Goal: Information Seeking & Learning: Learn about a topic

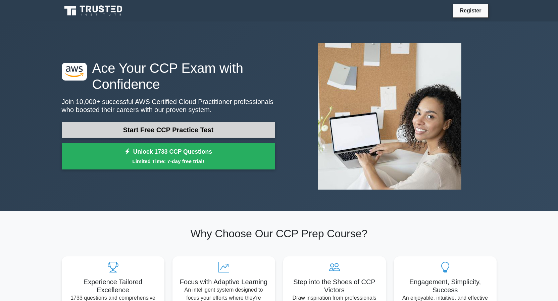
click at [190, 129] on link "Start Free CCP Practice Test" at bounding box center [168, 130] width 213 height 16
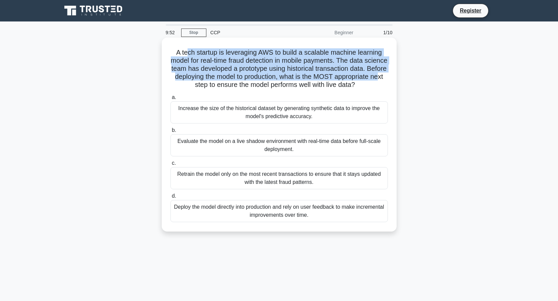
click at [378, 73] on h5 "A tech startup is leveraging AWS to build a scalable machine learning model for…" at bounding box center [279, 68] width 219 height 41
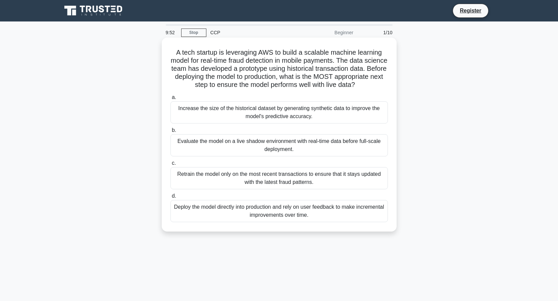
click at [263, 112] on div "Increase the size of the historical dataset by generating synthetic data to imp…" at bounding box center [278, 112] width 217 height 22
click at [170, 100] on input "a. Increase the size of the historical dataset by generating synthetic data to …" at bounding box center [170, 97] width 0 height 4
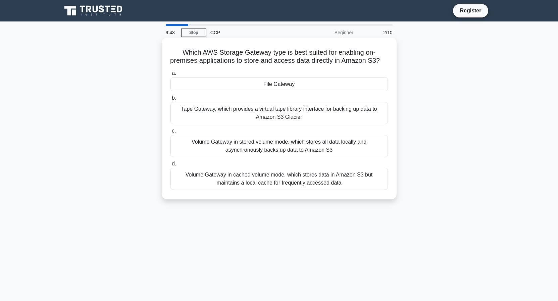
click at [229, 113] on div "Tape Gateway, which provides a virtual tape library interface for backing up da…" at bounding box center [278, 113] width 217 height 22
click at [170, 100] on input "b. Tape Gateway, which provides a virtual tape library interface for backing up…" at bounding box center [170, 98] width 0 height 4
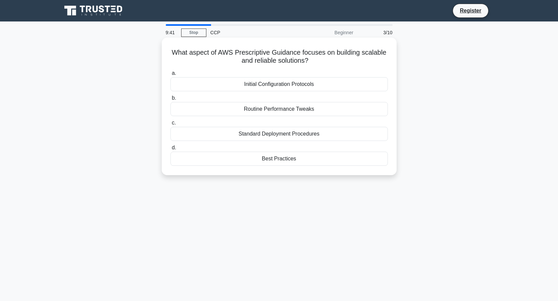
click at [284, 106] on div "Routine Performance Tweaks" at bounding box center [278, 109] width 217 height 14
click at [170, 100] on input "b. Routine Performance Tweaks" at bounding box center [170, 98] width 0 height 4
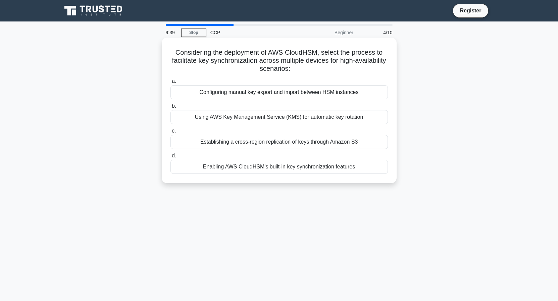
click at [226, 171] on div "Enabling AWS CloudHSM's built-in key synchronization features" at bounding box center [278, 167] width 217 height 14
click at [170, 158] on input "d. Enabling AWS CloudHSM's built-in key synchronization features" at bounding box center [170, 156] width 0 height 4
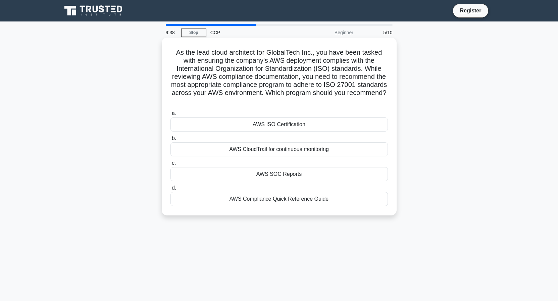
click at [239, 149] on div "AWS CloudTrail for continuous monitoring" at bounding box center [278, 149] width 217 height 14
click at [170, 141] on input "b. AWS CloudTrail for continuous monitoring" at bounding box center [170, 138] width 0 height 4
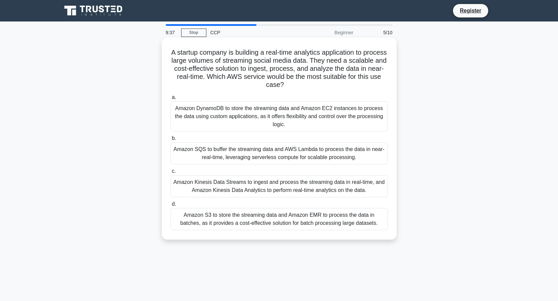
click at [253, 170] on label "c. Amazon Kinesis Data Streams to ingest and process the streaming data in real…" at bounding box center [278, 182] width 217 height 30
click at [170, 170] on input "c. Amazon Kinesis Data Streams to ingest and process the streaming data in real…" at bounding box center [170, 171] width 0 height 4
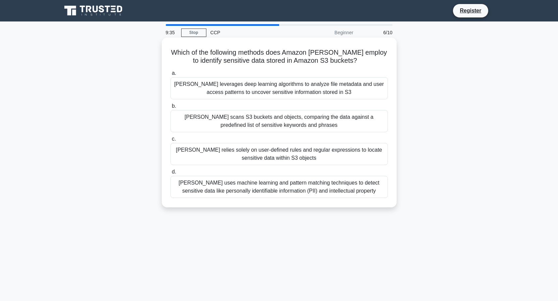
click at [248, 84] on div "Macie leverages deep learning algorithms to analyze file metadata and user acce…" at bounding box center [278, 88] width 217 height 22
click at [170, 75] on input "a. Macie leverages deep learning algorithms to analyze file metadata and user a…" at bounding box center [170, 73] width 0 height 4
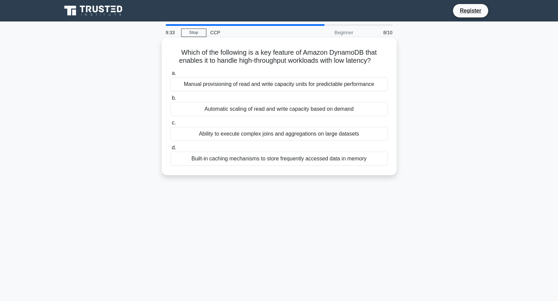
click at [272, 159] on div "Built-in caching mechanisms to store frequently accessed data in memory" at bounding box center [278, 159] width 217 height 14
click at [170, 150] on input "d. Built-in caching mechanisms to store frequently accessed data in memory" at bounding box center [170, 148] width 0 height 4
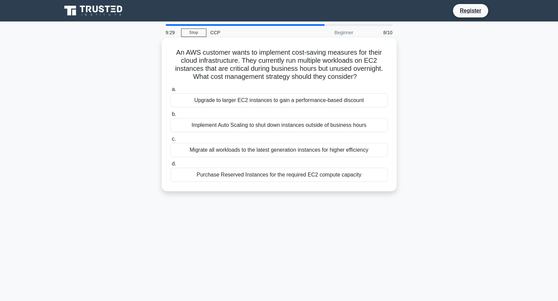
click at [258, 123] on div "Implement Auto Scaling to shut down instances outside of business hours" at bounding box center [278, 125] width 217 height 14
click at [170, 116] on input "b. Implement Auto Scaling to shut down instances outside of business hours" at bounding box center [170, 114] width 0 height 4
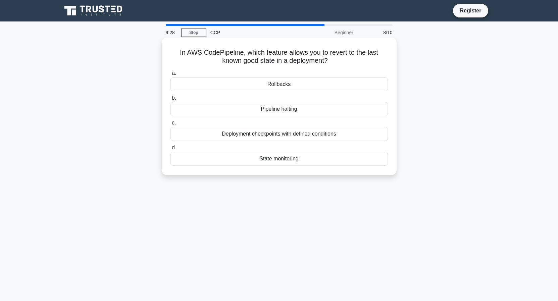
click at [260, 77] on label "a. Rollbacks" at bounding box center [278, 80] width 217 height 22
click at [170, 75] on input "a. Rollbacks" at bounding box center [170, 73] width 0 height 4
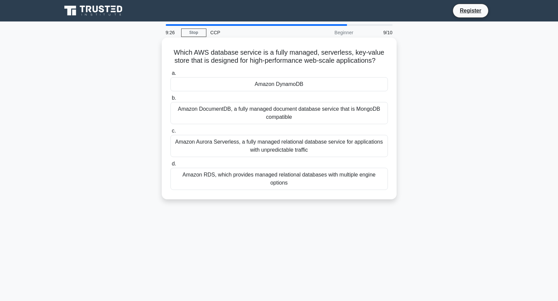
click at [264, 119] on div "Amazon DocumentDB, a fully managed document database service that is MongoDB co…" at bounding box center [278, 113] width 217 height 22
click at [170, 100] on input "b. Amazon DocumentDB, a fully managed document database service that is MongoDB…" at bounding box center [170, 98] width 0 height 4
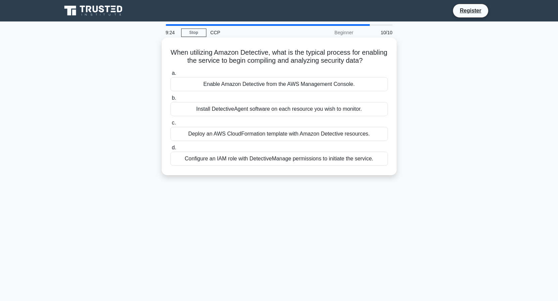
click at [263, 132] on div "Deploy an AWS CloudFormation template with Amazon Detective resources." at bounding box center [278, 134] width 217 height 14
click at [170, 125] on input "c. Deploy an AWS CloudFormation template with Amazon Detective resources." at bounding box center [170, 123] width 0 height 4
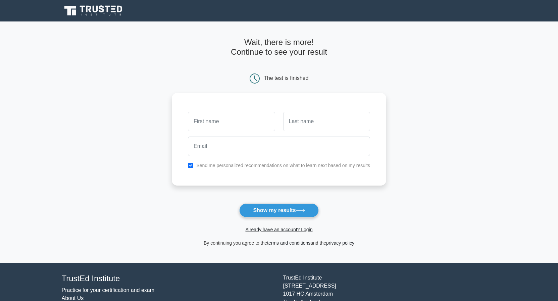
type input "N"
type input "FQVOUR"
click at [306, 124] on input "text" at bounding box center [326, 121] width 87 height 19
type input "Q"
type input "ADA"
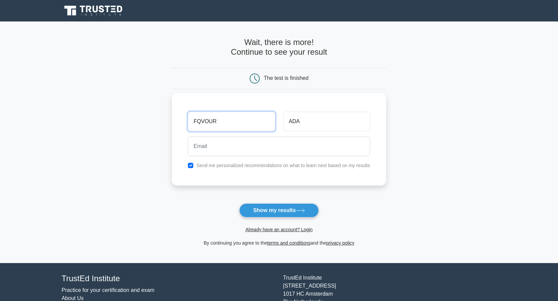
click at [200, 121] on input "FQVOUR" at bounding box center [231, 121] width 87 height 19
type input "FAVOUR"
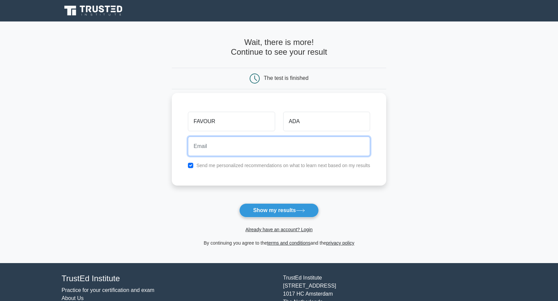
click at [250, 141] on input "email" at bounding box center [279, 146] width 182 height 19
click at [234, 149] on input "favourada" at bounding box center [279, 146] width 182 height 19
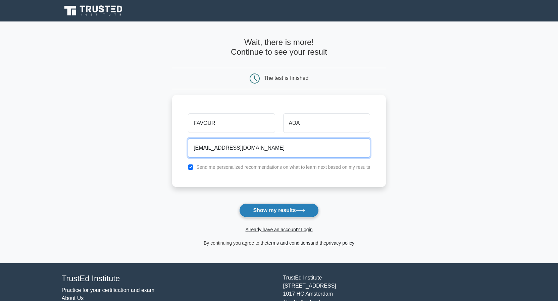
type input "favourada@gmail.com"
click at [259, 207] on button "Show my results" at bounding box center [278, 210] width 79 height 14
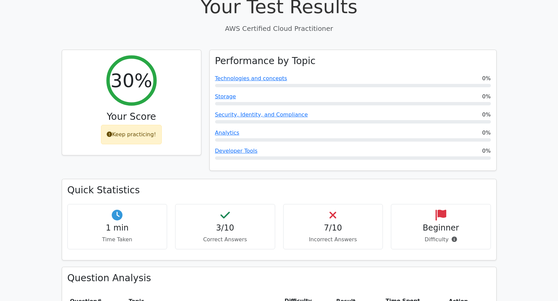
scroll to position [240, 0]
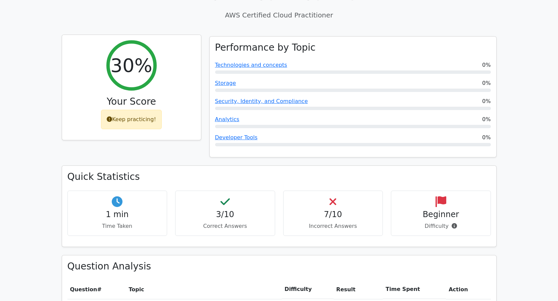
click at [139, 110] on div "Keep practicing!" at bounding box center [131, 119] width 61 height 19
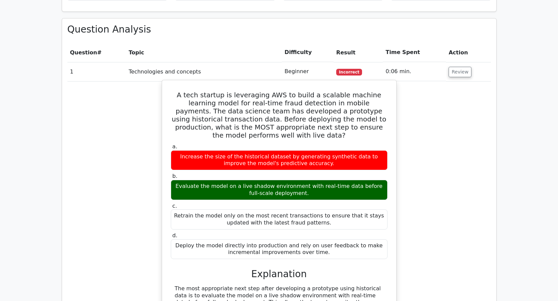
scroll to position [479, 0]
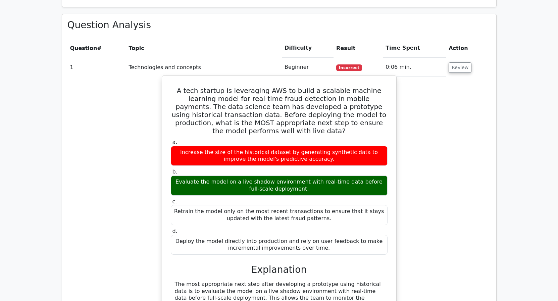
click at [261, 175] on div "Evaluate the model on a live shadow environment with real-time data before full…" at bounding box center [279, 185] width 217 height 20
click at [255, 139] on label "a. Increase the size of the historical dataset by generating synthetic data to …" at bounding box center [279, 152] width 217 height 27
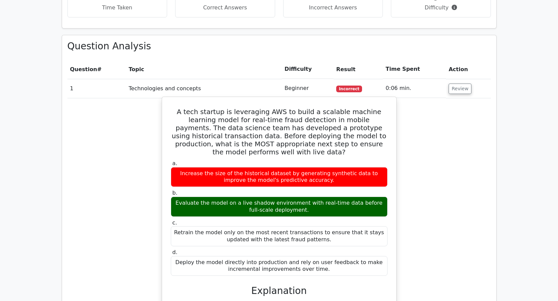
scroll to position [445, 0]
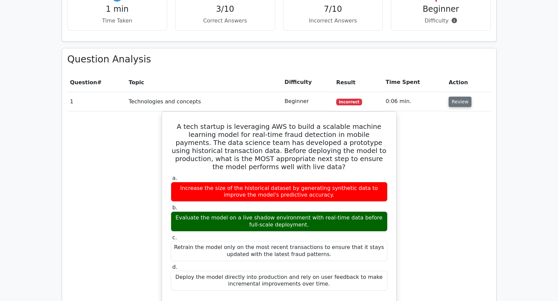
click at [456, 97] on button "Review" at bounding box center [460, 102] width 23 height 10
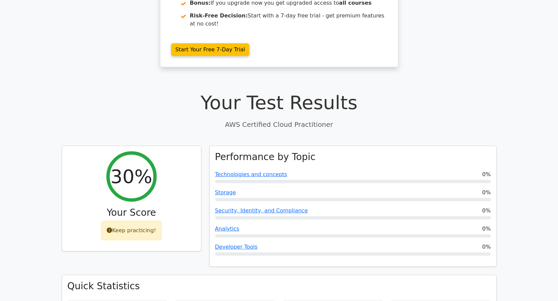
scroll to position [103, 0]
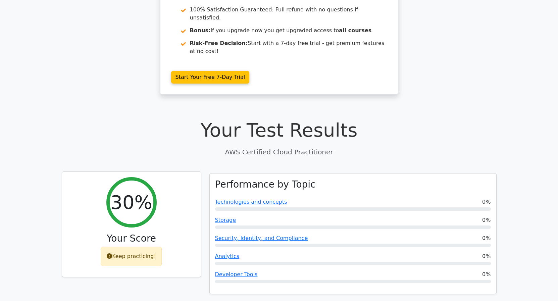
click at [129, 191] on h2 "30%" at bounding box center [131, 202] width 42 height 22
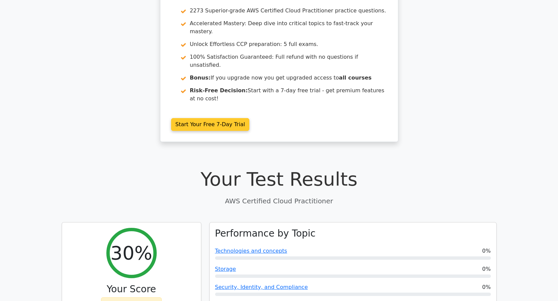
scroll to position [0, 0]
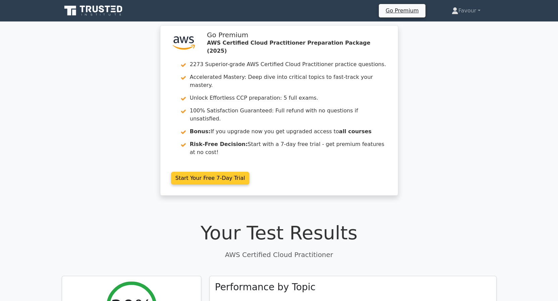
click at [194, 172] on link "Start Your Free 7-Day Trial" at bounding box center [210, 178] width 79 height 13
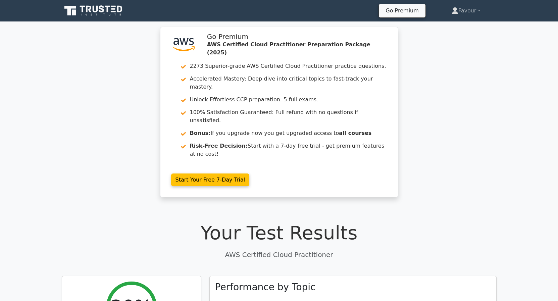
scroll to position [1065, 0]
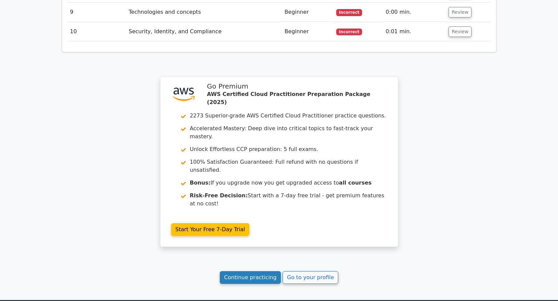
click at [265, 271] on link "Continue practicing" at bounding box center [250, 277] width 61 height 13
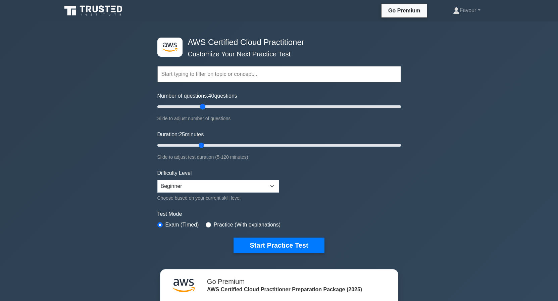
drag, startPoint x: 400, startPoint y: 104, endPoint x: 200, endPoint y: 96, distance: 199.8
click at [200, 103] on input "Number of questions: 40 questions" at bounding box center [279, 107] width 244 height 8
drag, startPoint x: 200, startPoint y: 106, endPoint x: 193, endPoint y: 106, distance: 7.0
type input "30"
click at [193, 106] on input "Number of questions: 30 questions" at bounding box center [279, 107] width 244 height 8
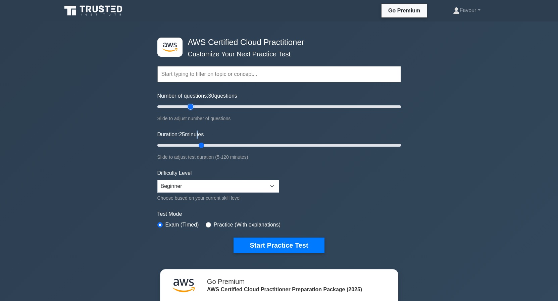
drag, startPoint x: 200, startPoint y: 140, endPoint x: 200, endPoint y: 145, distance: 5.4
click at [191, 141] on div "Duration: 25 minutes Slide to adjust test duration (5-120 minutes)" at bounding box center [279, 145] width 244 height 31
drag, startPoint x: 203, startPoint y: 146, endPoint x: 189, endPoint y: 144, distance: 14.3
type input "20"
click at [189, 144] on input "Duration: 20 minutes" at bounding box center [279, 145] width 244 height 8
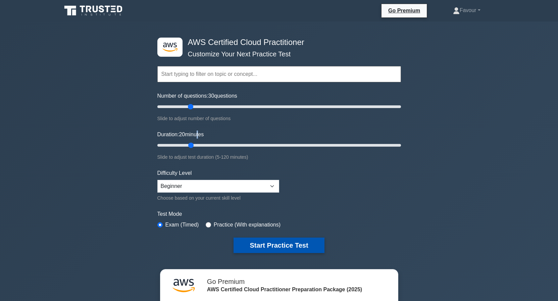
click at [275, 245] on button "Start Practice Test" at bounding box center [278, 245] width 91 height 15
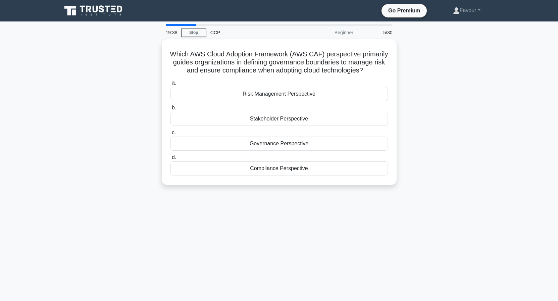
click at [291, 93] on div "Risk Management Perspective" at bounding box center [278, 94] width 217 height 14
click at [170, 85] on input "a. Risk Management Perspective" at bounding box center [170, 83] width 0 height 4
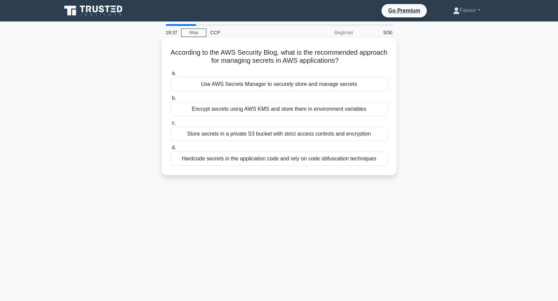
click at [281, 107] on div "Encrypt secrets using AWS KMS and store them in environment variables" at bounding box center [278, 109] width 217 height 14
click at [170, 100] on input "b. Encrypt secrets using AWS KMS and store them in environment variables" at bounding box center [170, 98] width 0 height 4
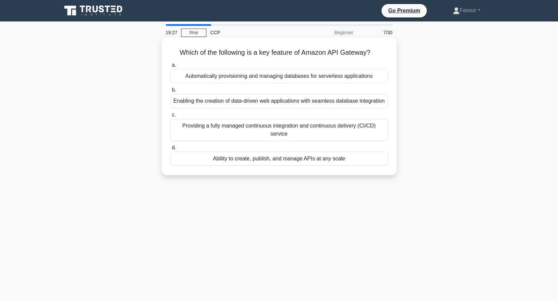
click at [231, 103] on div "Enabling the creation of data-driven web applications with seamless database in…" at bounding box center [278, 101] width 217 height 14
click at [170, 92] on input "b. Enabling the creation of data-driven web applications with seamless database…" at bounding box center [170, 90] width 0 height 4
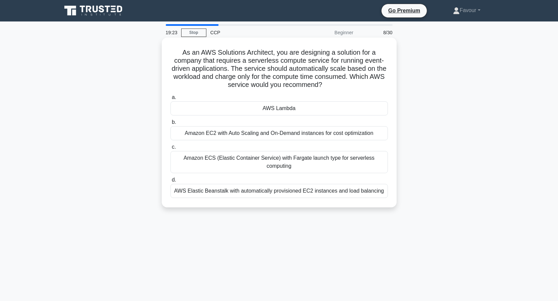
click at [238, 162] on div "Amazon ECS (Elastic Container Service) with Fargate launch type for serverless …" at bounding box center [278, 162] width 217 height 22
click at [170, 149] on input "c. Amazon ECS (Elastic Container Service) with Fargate launch type for serverle…" at bounding box center [170, 147] width 0 height 4
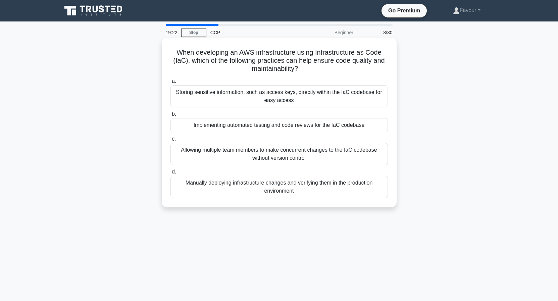
click at [233, 151] on div "Allowing multiple team members to make concurrent changes to the IaC codebase w…" at bounding box center [278, 154] width 217 height 22
click at [170, 141] on input "c. Allowing multiple team members to make concurrent changes to the IaC codebas…" at bounding box center [170, 139] width 0 height 4
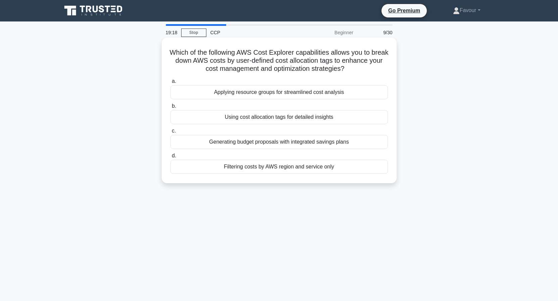
click at [224, 165] on div "Filtering costs by AWS region and service only" at bounding box center [278, 167] width 217 height 14
click at [170, 158] on input "d. Filtering costs by AWS region and service only" at bounding box center [170, 156] width 0 height 4
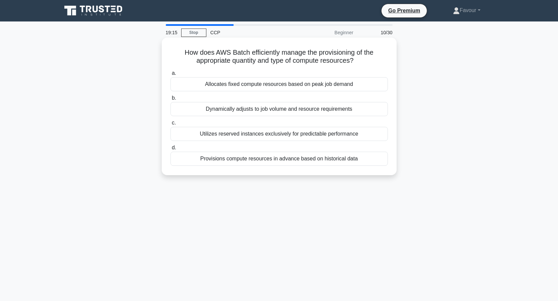
click at [234, 115] on div "Dynamically adjusts to job volume and resource requirements" at bounding box center [278, 109] width 217 height 14
click at [170, 100] on input "b. Dynamically adjusts to job volume and resource requirements" at bounding box center [170, 98] width 0 height 4
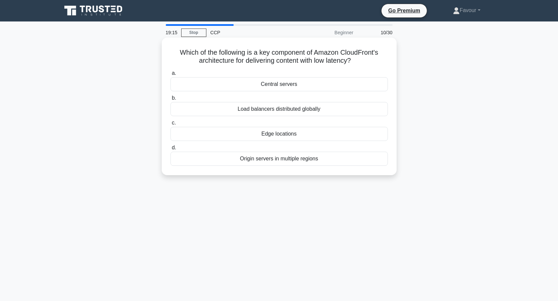
click at [238, 109] on div "Load balancers distributed globally" at bounding box center [278, 109] width 217 height 14
click at [170, 100] on input "b. Load balancers distributed globally" at bounding box center [170, 98] width 0 height 4
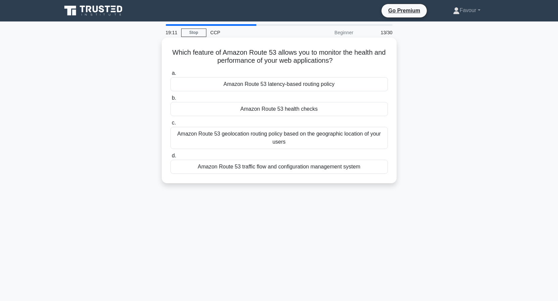
click at [237, 136] on div "Amazon Route 53 geolocation routing policy based on the geographic location of …" at bounding box center [278, 138] width 217 height 22
click at [170, 125] on input "c. Amazon Route 53 geolocation routing policy based on the geographic location …" at bounding box center [170, 123] width 0 height 4
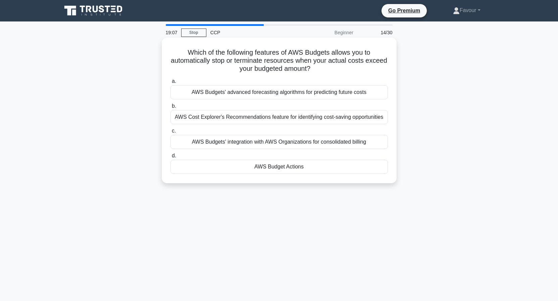
click at [223, 139] on div "AWS Budgets' integration with AWS Organizations for consolidated billing" at bounding box center [278, 142] width 217 height 14
click at [170, 133] on input "c. AWS Budgets' integration with AWS Organizations for consolidated billing" at bounding box center [170, 131] width 0 height 4
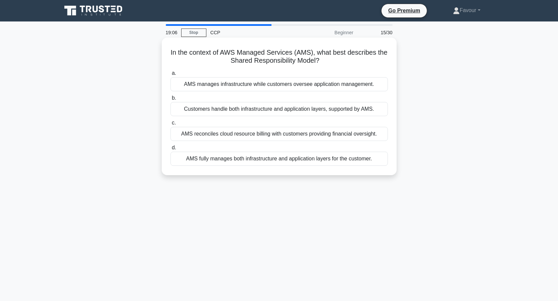
click at [218, 130] on div "AMS reconciles cloud resource billing with customers providing financial oversi…" at bounding box center [278, 134] width 217 height 14
click at [170, 125] on input "c. AMS reconciles cloud resource billing with customers providing financial ove…" at bounding box center [170, 123] width 0 height 4
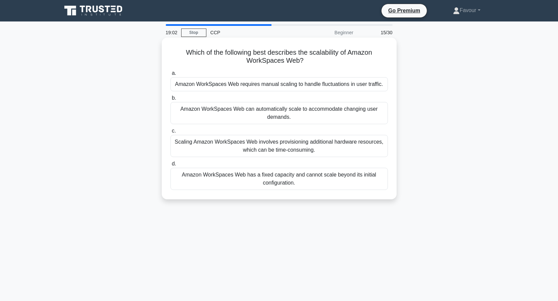
click at [219, 110] on div "Amazon WorkSpaces Web can automatically scale to accommodate changing user dema…" at bounding box center [278, 113] width 217 height 22
click at [170, 100] on input "b. Amazon WorkSpaces Web can automatically scale to accommodate changing user d…" at bounding box center [170, 98] width 0 height 4
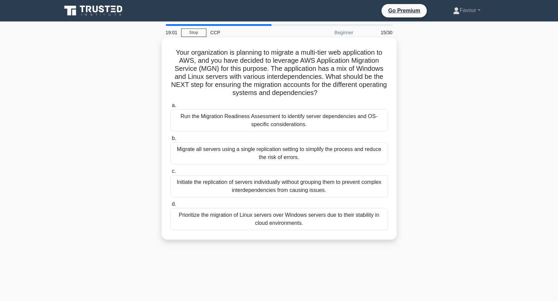
click at [258, 157] on div "Migrate all servers using a single replication setting to simplify the process …" at bounding box center [278, 153] width 217 height 22
click at [170, 141] on input "b. Migrate all servers using a single replication setting to simplify the proce…" at bounding box center [170, 138] width 0 height 4
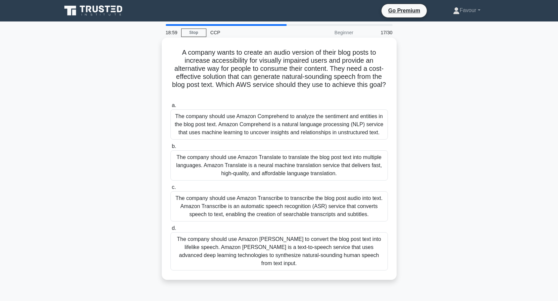
click at [241, 157] on div "The company should use Amazon Translate to translate the blog post text into mu…" at bounding box center [278, 165] width 217 height 30
click at [170, 149] on input "b. The company should use Amazon Translate to translate the blog post text into…" at bounding box center [170, 146] width 0 height 4
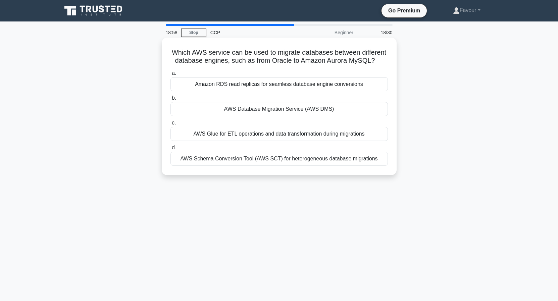
click at [252, 111] on div "AWS Database Migration Service (AWS DMS)" at bounding box center [278, 109] width 217 height 14
click at [170, 100] on input "b. AWS Database Migration Service (AWS DMS)" at bounding box center [170, 98] width 0 height 4
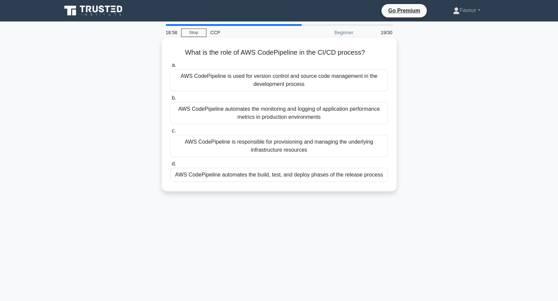
click at [260, 145] on div "AWS CodePipeline is responsible for provisioning and managing the underlying in…" at bounding box center [278, 146] width 217 height 22
click at [170, 133] on input "c. AWS CodePipeline is responsible for provisioning and managing the underlying…" at bounding box center [170, 131] width 0 height 4
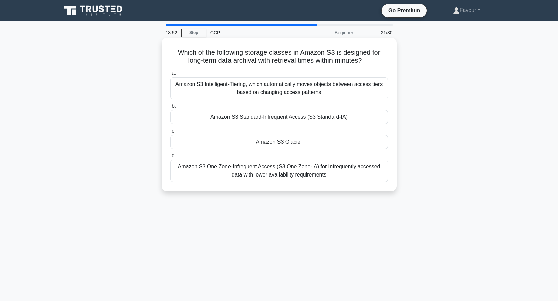
click at [280, 118] on div "Amazon S3 Standard-Infrequent Access (S3 Standard-IA)" at bounding box center [278, 117] width 217 height 14
click at [170, 108] on input "b. Amazon S3 Standard-Infrequent Access (S3 Standard-IA)" at bounding box center [170, 106] width 0 height 4
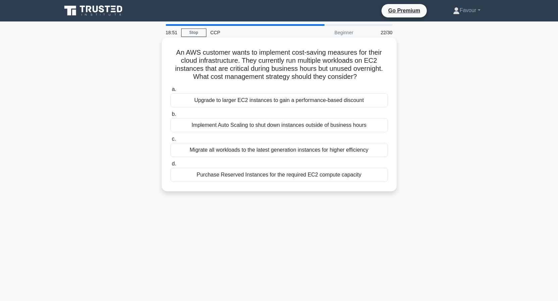
click at [216, 151] on div "Migrate all workloads to the latest generation instances for higher efficiency" at bounding box center [278, 150] width 217 height 14
click at [170, 141] on input "c. Migrate all workloads to the latest generation instances for higher efficien…" at bounding box center [170, 139] width 0 height 4
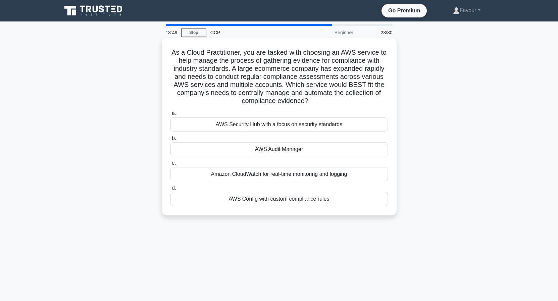
click at [249, 148] on div "AWS Audit Manager" at bounding box center [278, 149] width 217 height 14
click at [170, 141] on input "b. AWS Audit Manager" at bounding box center [170, 138] width 0 height 4
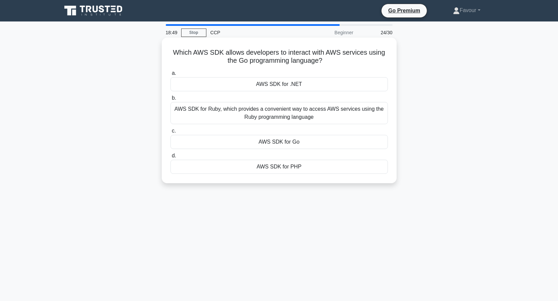
click at [249, 172] on div "AWS SDK for PHP" at bounding box center [278, 167] width 217 height 14
click at [170, 158] on input "d. AWS SDK for PHP" at bounding box center [170, 156] width 0 height 4
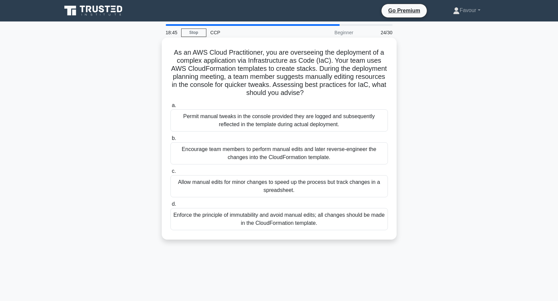
click at [257, 153] on div "Encourage team members to perform manual edits and later reverse-engineer the c…" at bounding box center [278, 153] width 217 height 22
click at [170, 141] on input "b. Encourage team members to perform manual edits and later reverse-engineer th…" at bounding box center [170, 138] width 0 height 4
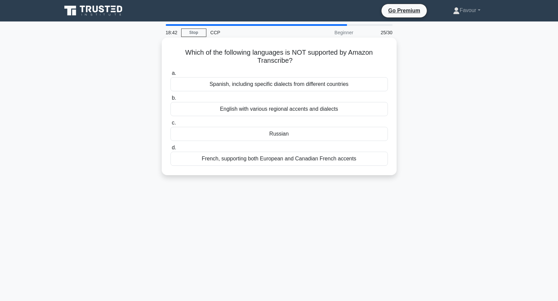
click at [251, 113] on div "English with various regional accents and dialects" at bounding box center [278, 109] width 217 height 14
click at [170, 100] on input "b. English with various regional accents and dialects" at bounding box center [170, 98] width 0 height 4
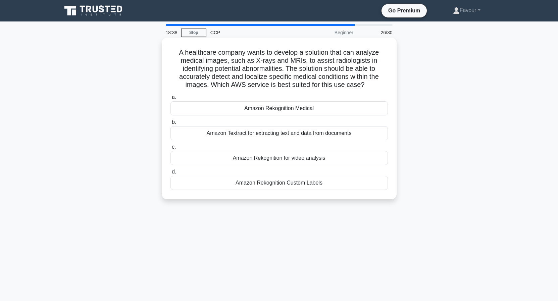
click at [255, 111] on div "Amazon Rekognition Medical" at bounding box center [278, 108] width 217 height 14
click at [170, 100] on input "a. Amazon Rekognition Medical" at bounding box center [170, 97] width 0 height 4
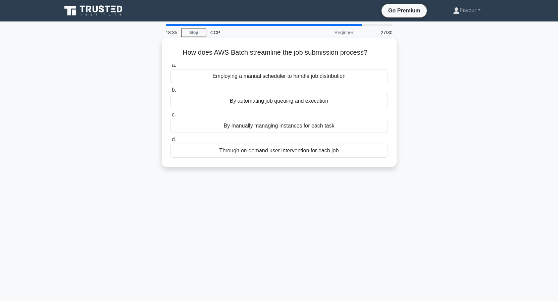
click at [245, 103] on div "By automating job queuing and execution" at bounding box center [278, 101] width 217 height 14
click at [281, 100] on div "By automating job queuing and execution" at bounding box center [278, 101] width 217 height 14
click at [170, 92] on input "b. By automating job queuing and execution" at bounding box center [170, 90] width 0 height 4
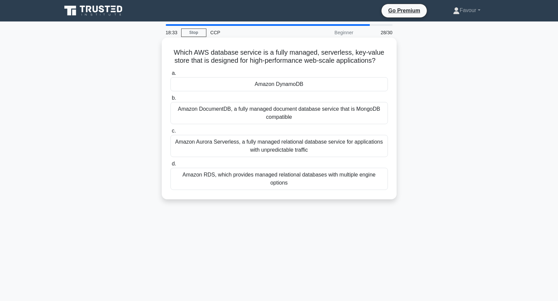
click at [268, 115] on div "Amazon DocumentDB, a fully managed document database service that is MongoDB co…" at bounding box center [278, 113] width 217 height 22
click at [170, 100] on input "b. Amazon DocumentDB, a fully managed document database service that is MongoDB…" at bounding box center [170, 98] width 0 height 4
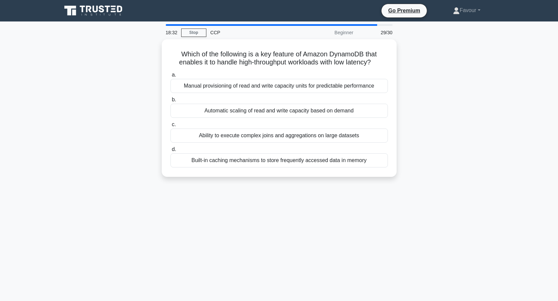
click at [268, 115] on div "Automatic scaling of read and write capacity based on demand" at bounding box center [278, 111] width 217 height 14
click at [170, 102] on input "b. Automatic scaling of read and write capacity based on demand" at bounding box center [170, 100] width 0 height 4
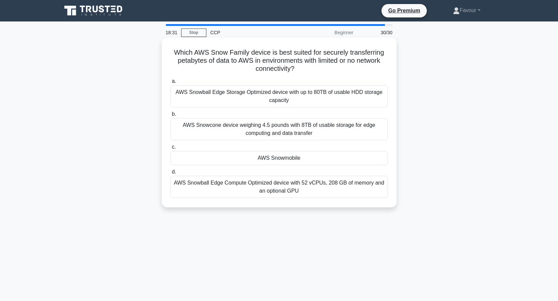
click at [268, 128] on div "AWS Snowcone device weighing 4.5 pounds with 8TB of usable storage for edge com…" at bounding box center [278, 129] width 217 height 22
click at [170, 116] on input "b. AWS Snowcone device weighing 4.5 pounds with 8TB of usable storage for edge …" at bounding box center [170, 114] width 0 height 4
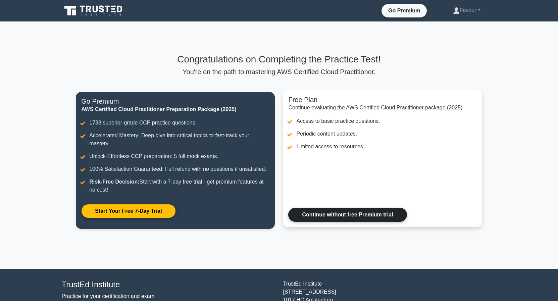
click at [344, 212] on link "Continue without free Premium trial" at bounding box center [347, 215] width 118 height 14
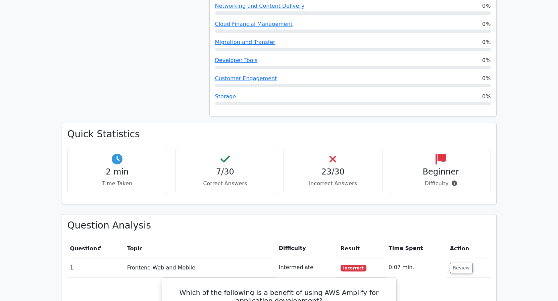
scroll to position [411, 0]
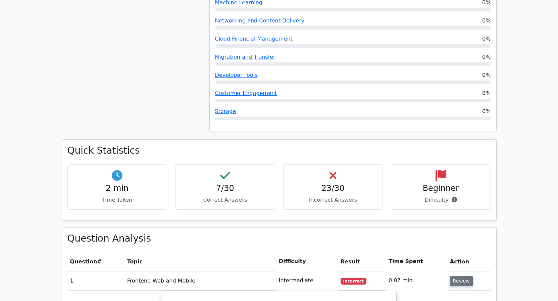
click at [459, 276] on button "Review" at bounding box center [461, 281] width 23 height 10
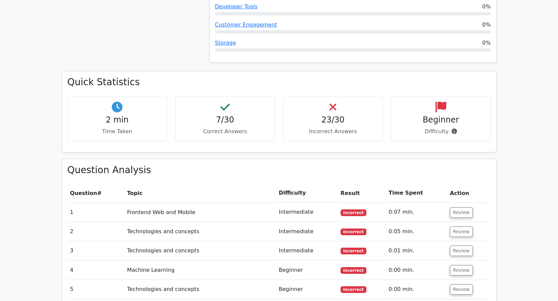
scroll to position [513, 0]
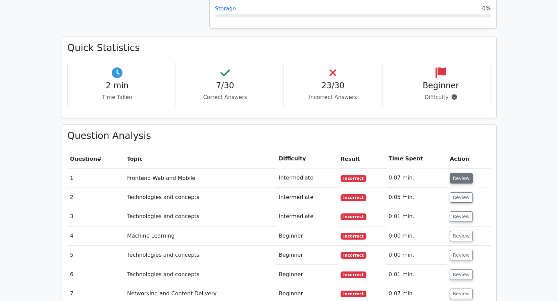
click at [455, 173] on button "Review" at bounding box center [461, 178] width 23 height 10
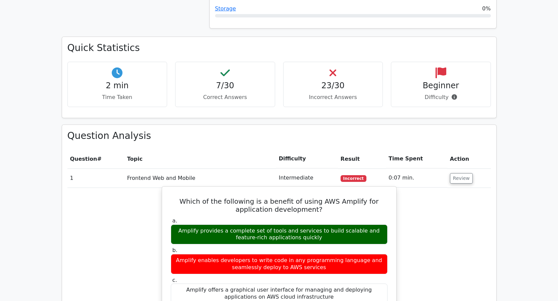
drag, startPoint x: 285, startPoint y: 224, endPoint x: 285, endPoint y: 234, distance: 9.4
click at [285, 247] on label "b. Amplify enables developers to write code in any programming language and sea…" at bounding box center [279, 260] width 217 height 27
click at [280, 254] on div "Amplify enables developers to write code in any programming language and seamle…" at bounding box center [279, 264] width 217 height 20
click at [273, 224] on div "Amplify provides a complete set of tools and services to build scalable and fea…" at bounding box center [279, 234] width 217 height 20
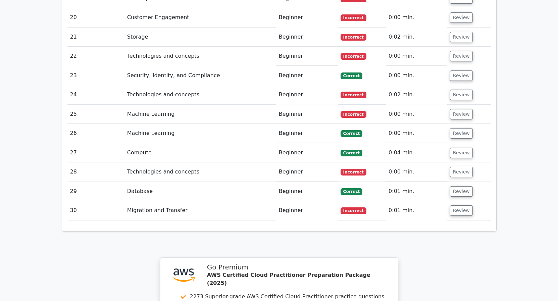
scroll to position [1561, 0]
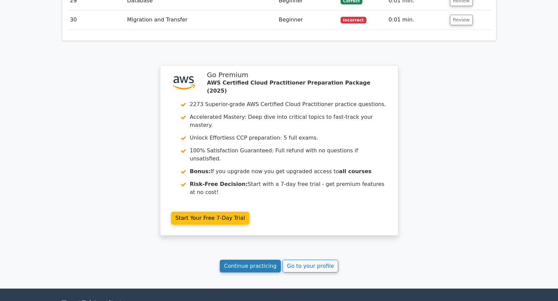
click at [263, 260] on link "Continue practicing" at bounding box center [250, 266] width 61 height 13
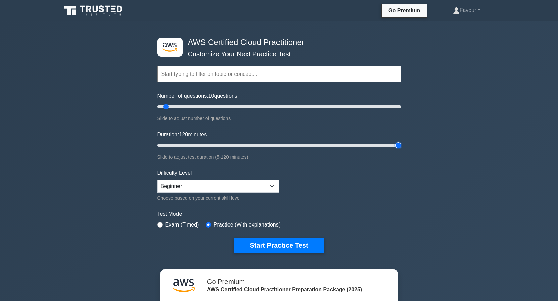
drag, startPoint x: 172, startPoint y: 145, endPoint x: 311, endPoint y: 134, distance: 140.0
type input "120"
click at [401, 141] on input "Duration: 120 minutes" at bounding box center [279, 145] width 244 height 8
drag, startPoint x: 165, startPoint y: 105, endPoint x: 467, endPoint y: 135, distance: 303.7
click at [401, 111] on input "Number of questions: 200 questions" at bounding box center [279, 107] width 244 height 8
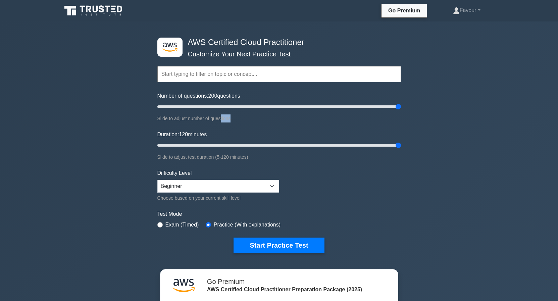
drag, startPoint x: 393, startPoint y: 108, endPoint x: 230, endPoint y: 114, distance: 162.5
click at [223, 113] on div ".st0{fill:#252F3E;} .st1{fill-rule:evenodd;clip-rule:evenodd;fill:#FF9900;} AWS…" at bounding box center [279, 145] width 252 height 248
drag, startPoint x: 396, startPoint y: 104, endPoint x: 194, endPoint y: 127, distance: 203.9
type input "15"
click at [173, 110] on input "Number of questions: 20 questions" at bounding box center [279, 107] width 244 height 8
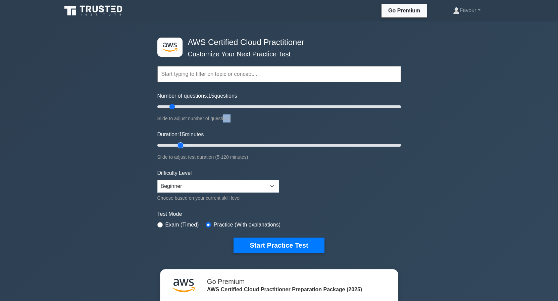
drag, startPoint x: 398, startPoint y: 145, endPoint x: 178, endPoint y: 146, distance: 219.1
type input "15"
click at [178, 145] on input "Duration: 15 minutes" at bounding box center [279, 145] width 244 height 8
click at [272, 241] on button "Start Practice Test" at bounding box center [278, 245] width 91 height 15
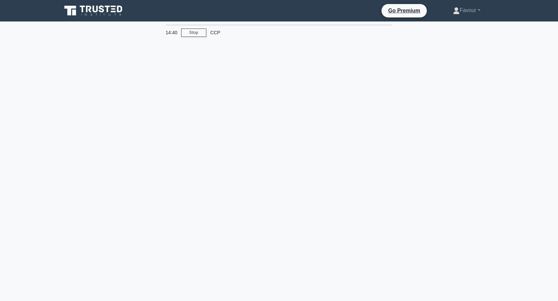
click at [174, 120] on div "14:40 Stop CCP" at bounding box center [279, 191] width 443 height 335
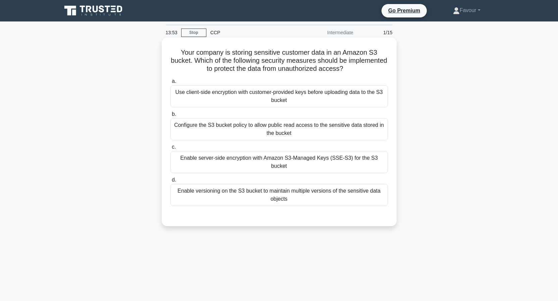
click at [197, 60] on h5 "Your company is storing sensitive customer data in an Amazon S3 bucket. Which o…" at bounding box center [279, 60] width 219 height 25
click at [285, 98] on div "Use client-side encryption with customer-provided keys before uploading data to…" at bounding box center [278, 96] width 217 height 22
click at [170, 84] on input "a. Use client-side encryption with customer-provided keys before uploading data…" at bounding box center [170, 81] width 0 height 4
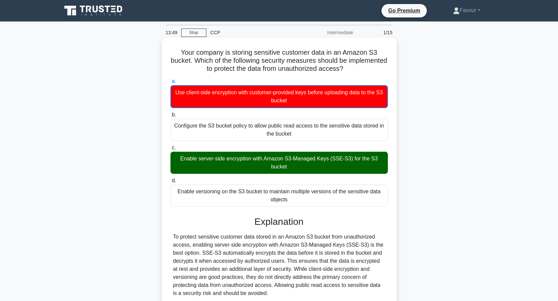
click at [265, 152] on label "c. Enable server-side encryption with Amazon S3-Managed Keys (SSE-S3) for the S…" at bounding box center [278, 159] width 217 height 30
click at [170, 150] on input "c. Enable server-side encryption with Amazon S3-Managed Keys (SSE-S3) for the S…" at bounding box center [170, 148] width 0 height 4
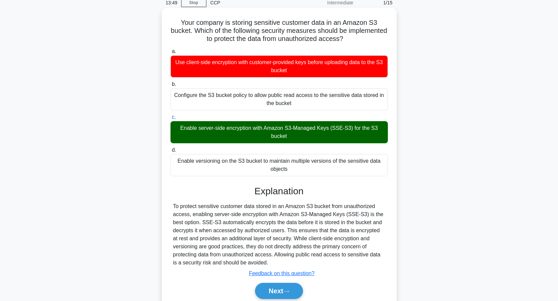
scroll to position [61, 0]
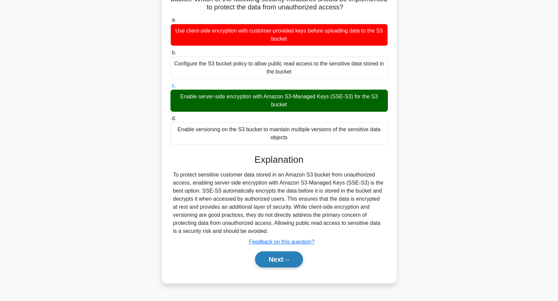
click at [284, 255] on button "Next" at bounding box center [279, 259] width 48 height 16
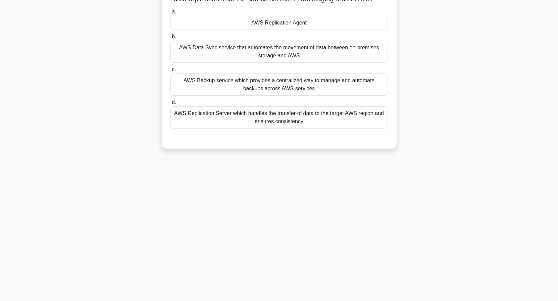
click at [280, 52] on div "AWS Data Sync service that automates the movement of data between on-premises s…" at bounding box center [278, 52] width 217 height 22
click at [170, 39] on input "b. AWS Data Sync service that automates the movement of data between on-premise…" at bounding box center [170, 37] width 0 height 4
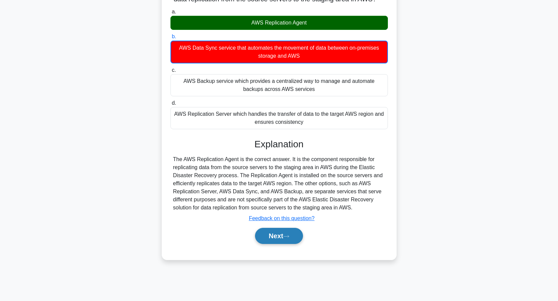
click at [267, 237] on button "Next" at bounding box center [279, 236] width 48 height 16
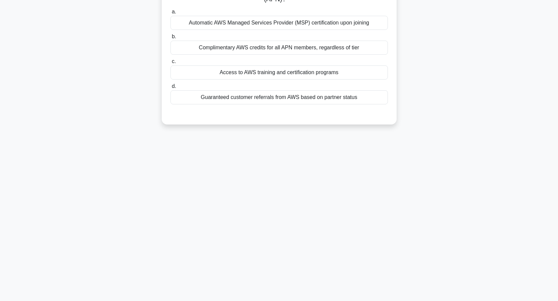
click at [273, 97] on div "Guaranteed customer referrals from AWS based on partner status" at bounding box center [278, 97] width 217 height 14
click at [170, 89] on input "d. Guaranteed customer referrals from AWS based on partner status" at bounding box center [170, 86] width 0 height 4
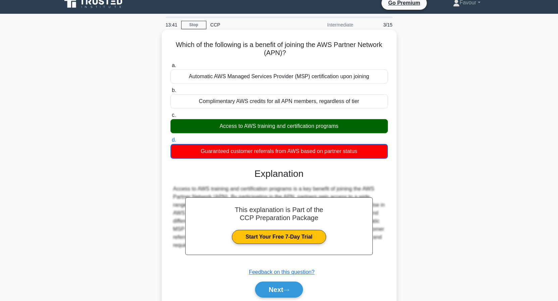
scroll to position [0, 0]
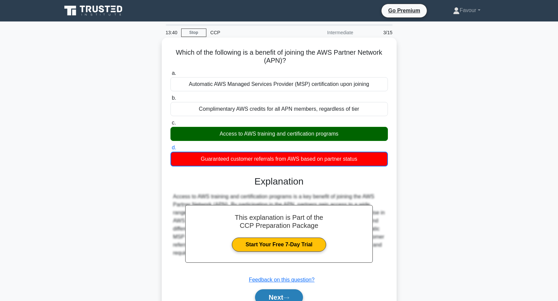
click at [275, 294] on button "Next" at bounding box center [279, 297] width 48 height 16
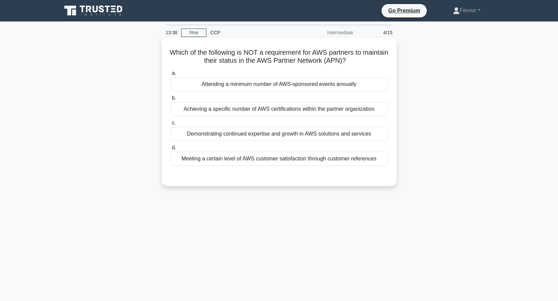
click at [257, 110] on div "Achieving a specific number of AWS certifications within the partner organizati…" at bounding box center [278, 109] width 217 height 14
click at [170, 100] on input "b. Achieving a specific number of AWS certifications within the partner organiz…" at bounding box center [170, 98] width 0 height 4
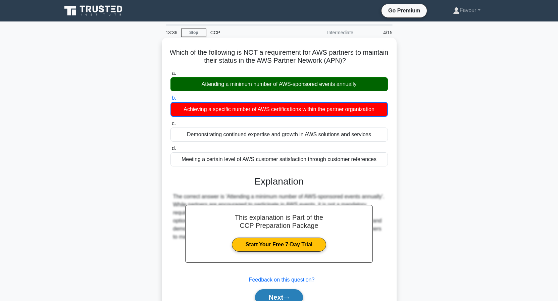
click at [278, 291] on button "Next" at bounding box center [279, 297] width 48 height 16
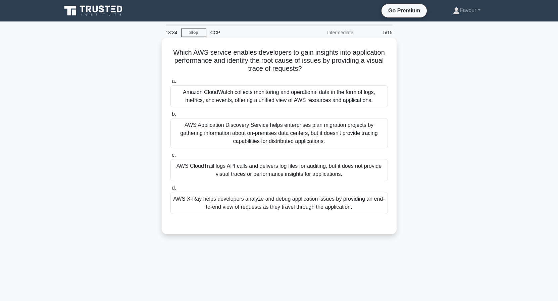
click at [239, 176] on div "AWS CloudTrail logs API calls and delivers log files for auditing, but it does …" at bounding box center [278, 170] width 217 height 22
click at [170, 157] on input "c. AWS CloudTrail logs API calls and delivers log files for auditing, but it do…" at bounding box center [170, 155] width 0 height 4
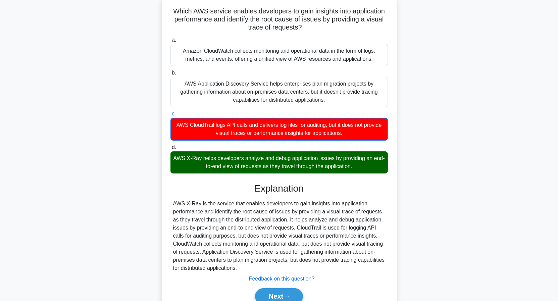
scroll to position [68, 0]
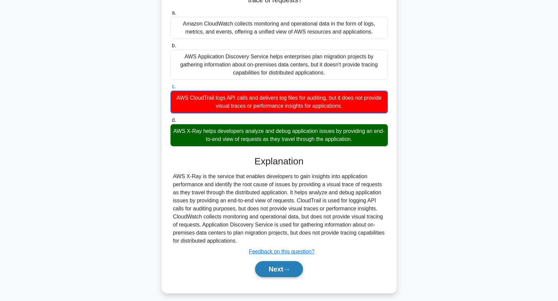
click at [274, 267] on button "Next" at bounding box center [279, 269] width 48 height 16
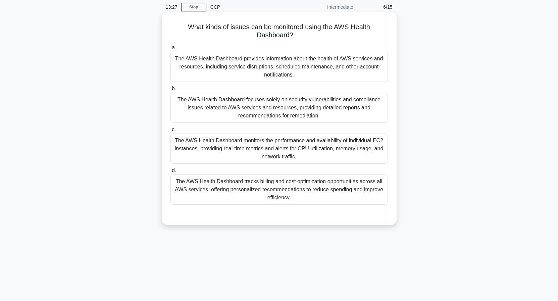
scroll to position [0, 0]
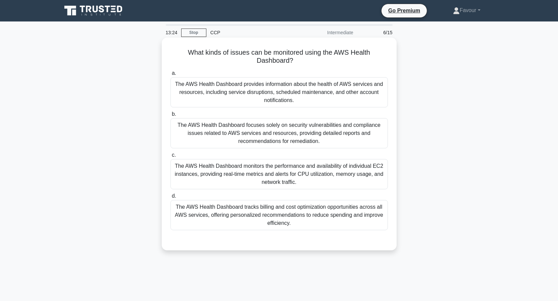
click at [262, 138] on div "The AWS Health Dashboard focuses solely on security vulnerabilities and complia…" at bounding box center [278, 133] width 217 height 30
click at [170, 116] on input "b. The AWS Health Dashboard focuses solely on security vulnerabilities and comp…" at bounding box center [170, 114] width 0 height 4
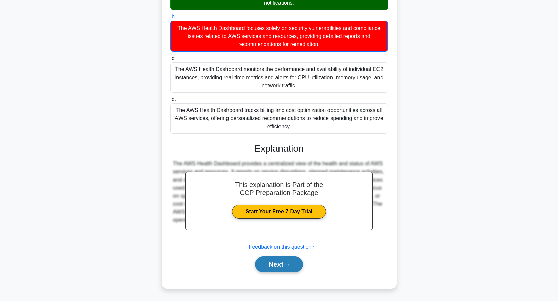
click at [275, 262] on button "Next" at bounding box center [279, 264] width 48 height 16
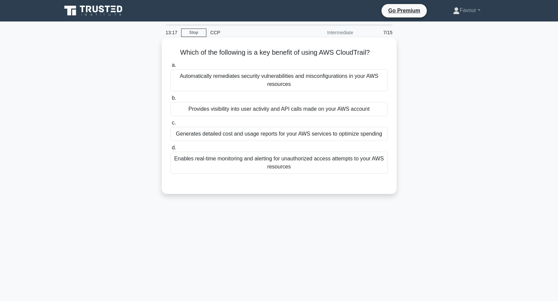
click at [269, 166] on div "Enables real-time monitoring and alerting for unauthorized access attempts to y…" at bounding box center [278, 163] width 217 height 22
click at [170, 150] on input "d. Enables real-time monitoring and alerting for unauthorized access attempts t…" at bounding box center [170, 148] width 0 height 4
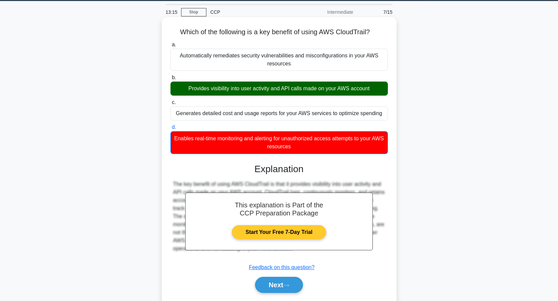
scroll to position [34, 0]
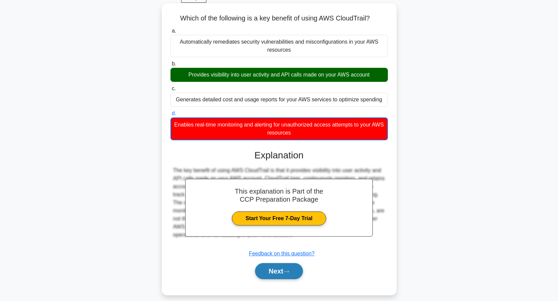
click at [287, 275] on button "Next" at bounding box center [279, 271] width 48 height 16
click at [279, 265] on button "Next" at bounding box center [279, 271] width 48 height 16
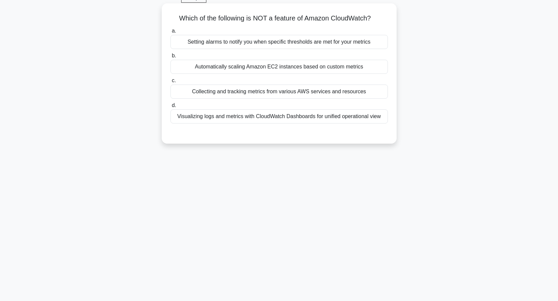
click at [270, 40] on div "Setting alarms to notify you when specific thresholds are met for your metrics" at bounding box center [278, 42] width 217 height 14
click at [170, 33] on input "a. Setting alarms to notify you when specific thresholds are met for your metri…" at bounding box center [170, 31] width 0 height 4
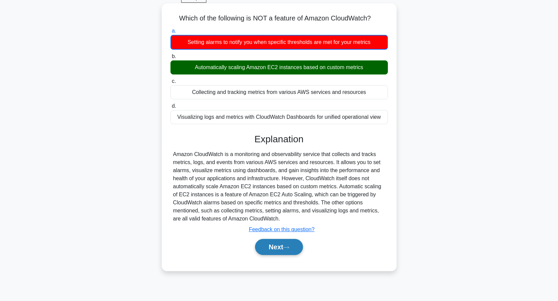
click at [284, 253] on button "Next" at bounding box center [279, 247] width 48 height 16
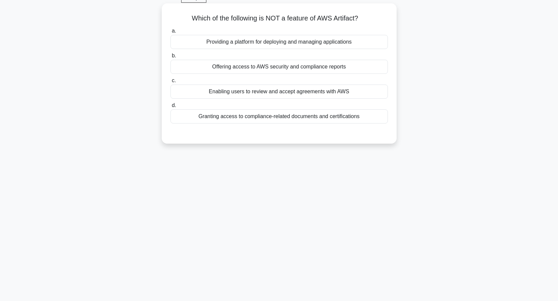
click at [290, 117] on div "Granting access to compliance-related documents and certifications" at bounding box center [278, 116] width 217 height 14
click at [170, 108] on input "d. Granting access to compliance-related documents and certifications" at bounding box center [170, 105] width 0 height 4
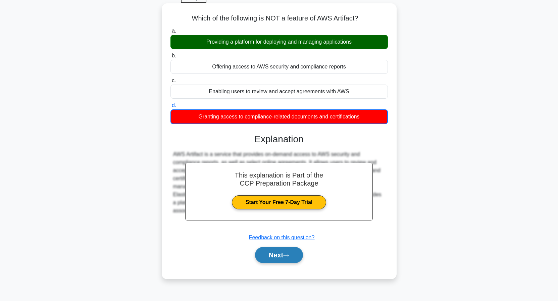
click at [275, 255] on button "Next" at bounding box center [279, 255] width 48 height 16
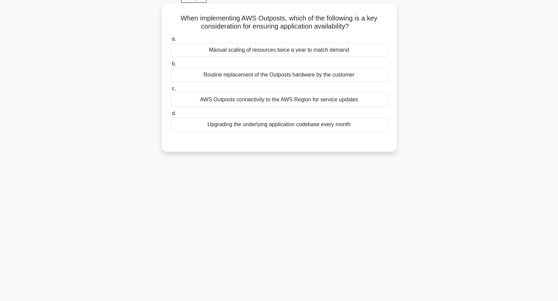
click at [272, 77] on div "Routine replacement of the Outposts hardware by the customer" at bounding box center [278, 75] width 217 height 14
click at [170, 66] on input "b. Routine replacement of the Outposts hardware by the customer" at bounding box center [170, 64] width 0 height 4
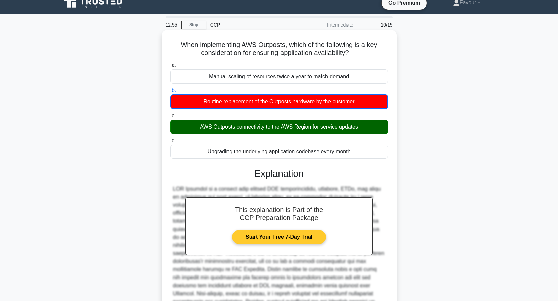
scroll to position [98, 0]
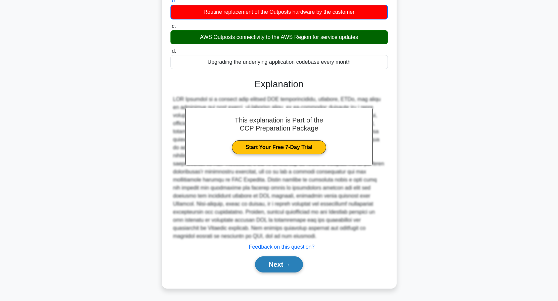
click at [287, 260] on button "Next" at bounding box center [279, 264] width 48 height 16
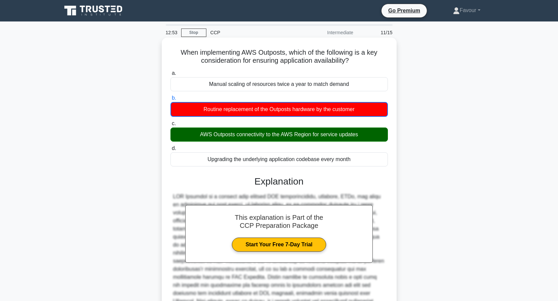
drag, startPoint x: 258, startPoint y: 119, endPoint x: 268, endPoint y: 152, distance: 34.5
click at [259, 123] on div "a. Manual scaling of resources twice a year to match demand b. Routine replacem…" at bounding box center [278, 118] width 225 height 100
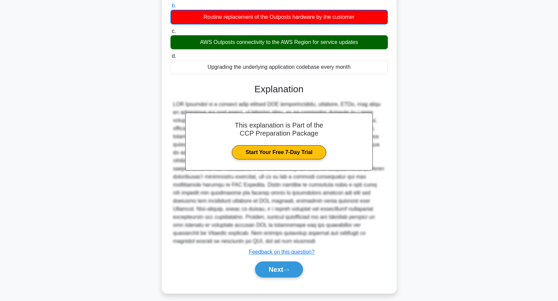
scroll to position [98, 0]
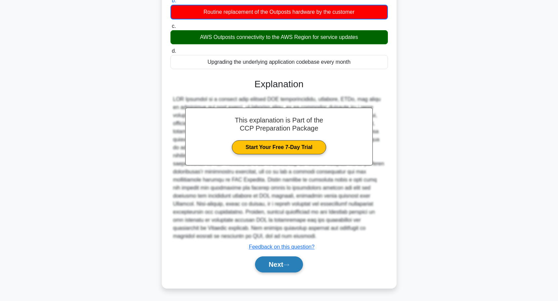
click at [282, 260] on button "Next" at bounding box center [279, 264] width 48 height 16
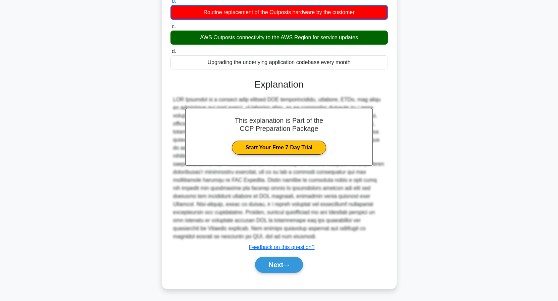
scroll to position [0, 0]
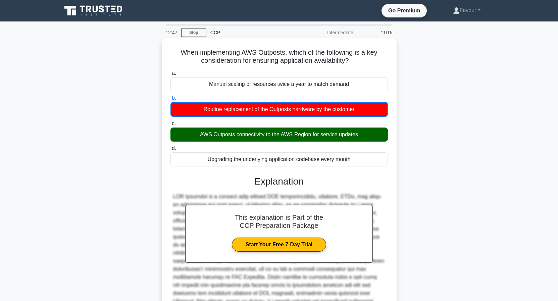
click at [290, 184] on h3 "Explanation" at bounding box center [278, 181] width 209 height 11
click at [260, 108] on div "Routine replacement of the Outposts hardware by the customer" at bounding box center [278, 109] width 217 height 15
click at [170, 100] on input "b. Routine replacement of the Outposts hardware by the customer" at bounding box center [170, 98] width 0 height 4
click at [262, 248] on link "Start Your Free 7-Day Trial" at bounding box center [279, 245] width 94 height 14
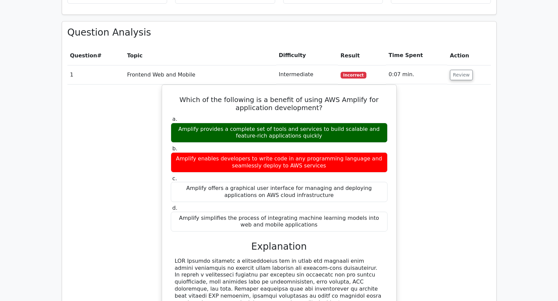
scroll to position [603, 0]
